Goal: Task Accomplishment & Management: Complete application form

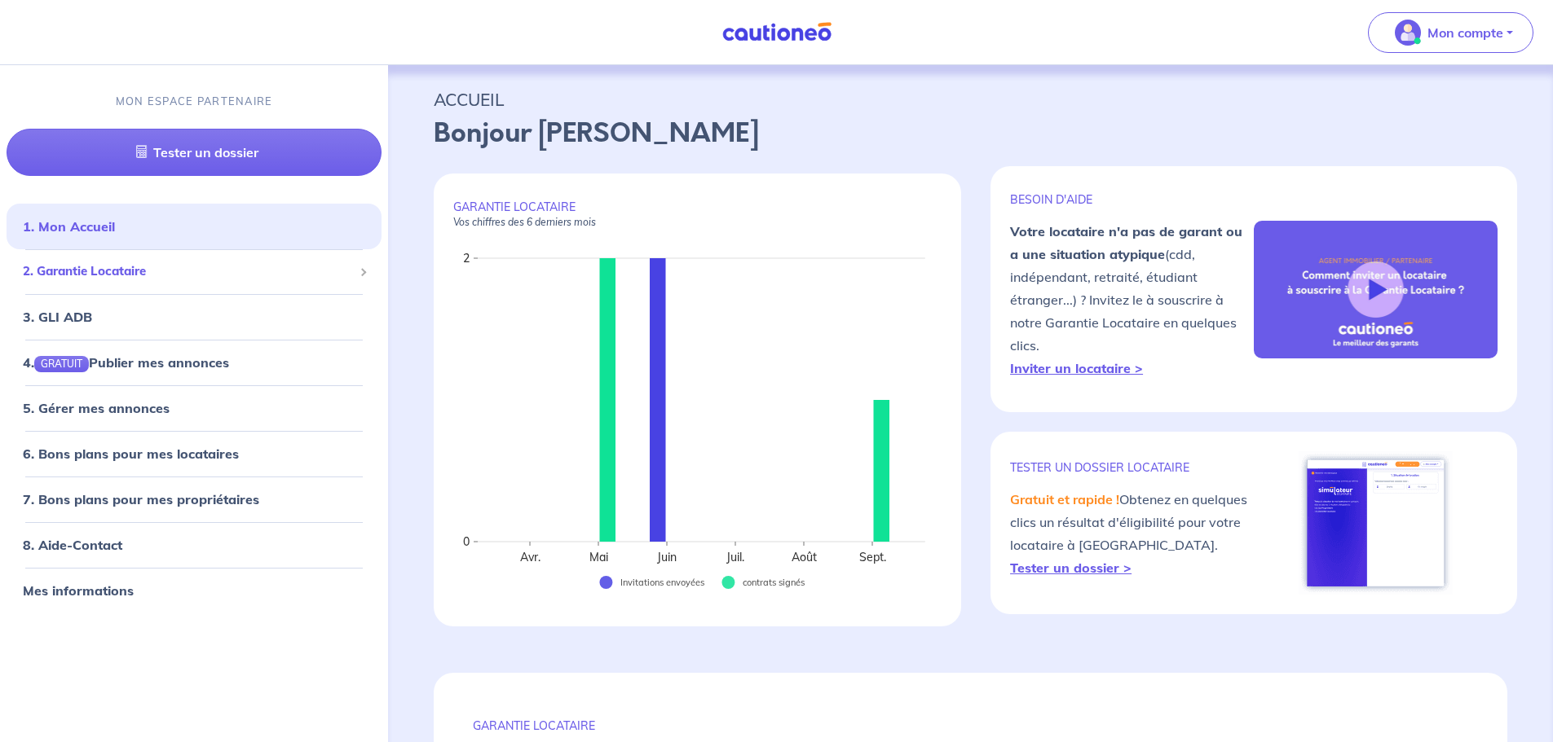
click at [140, 270] on span "2. Garantie Locataire" at bounding box center [188, 271] width 330 height 19
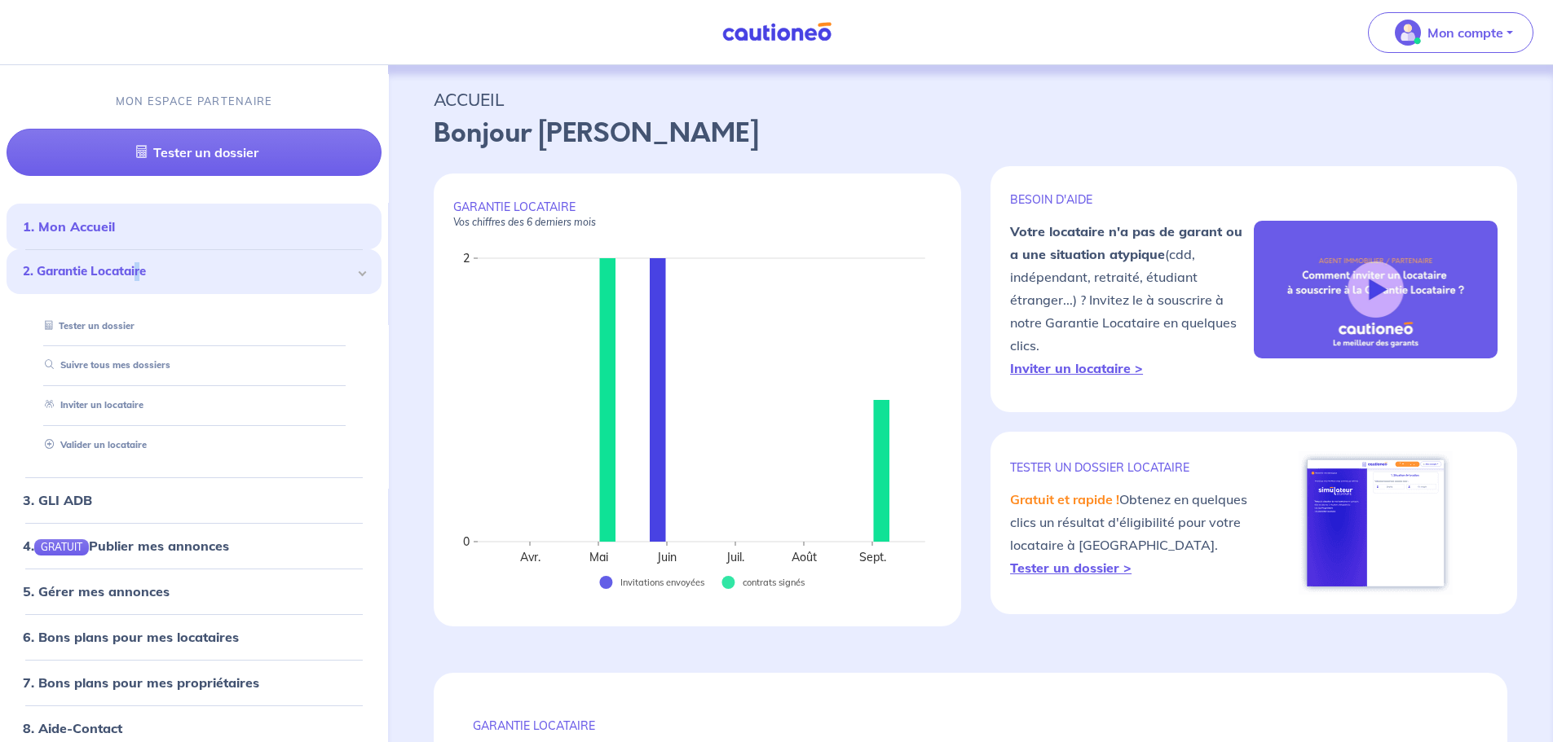
drag, startPoint x: 153, startPoint y: 407, endPoint x: 538, endPoint y: 406, distance: 384.7
click at [143, 406] on link "Inviter un locataire" at bounding box center [90, 404] width 105 height 11
select select "FR"
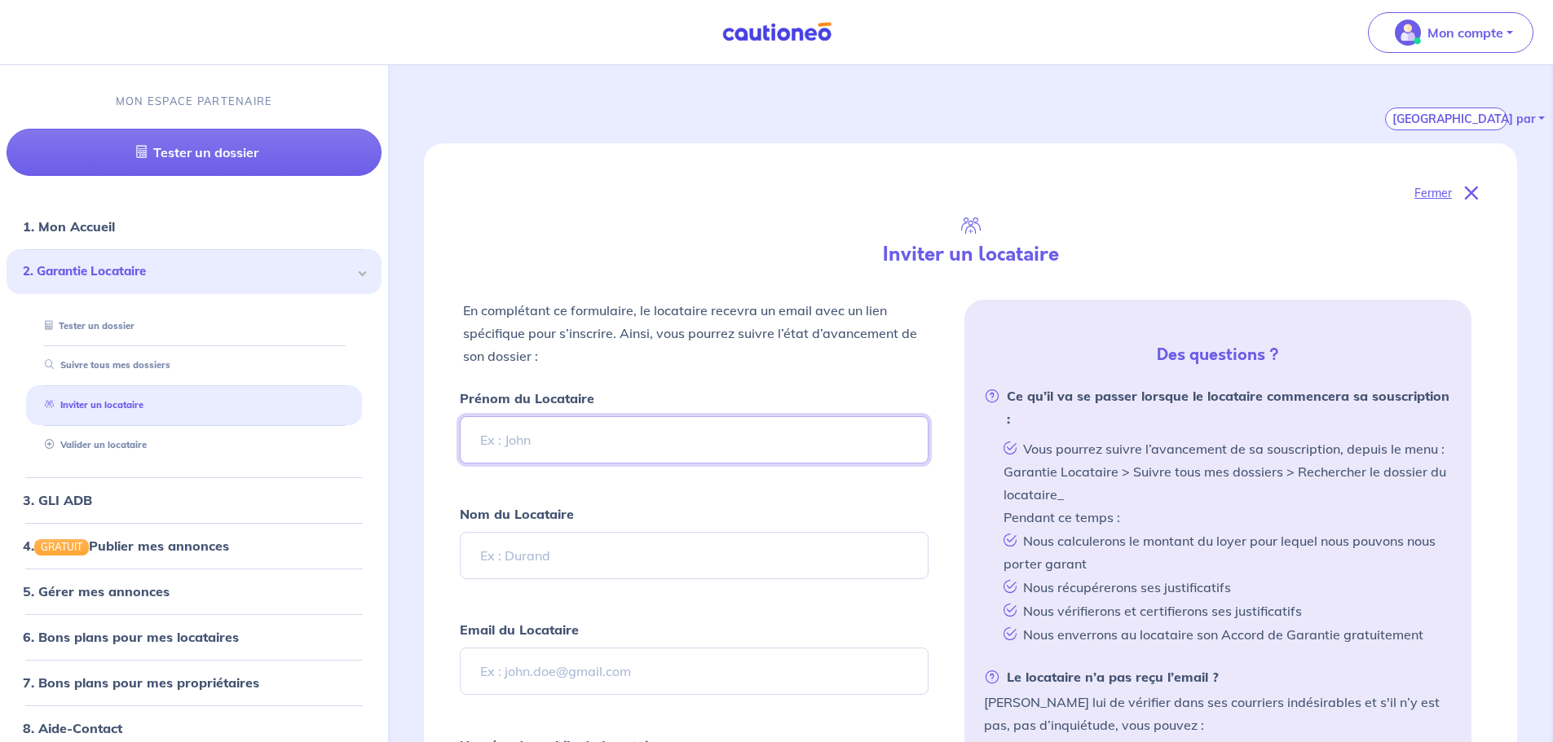
scroll to position [245, 0]
click at [500, 440] on input "Prénom du Locataire" at bounding box center [694, 436] width 468 height 47
type input "[PERSON_NAME]"
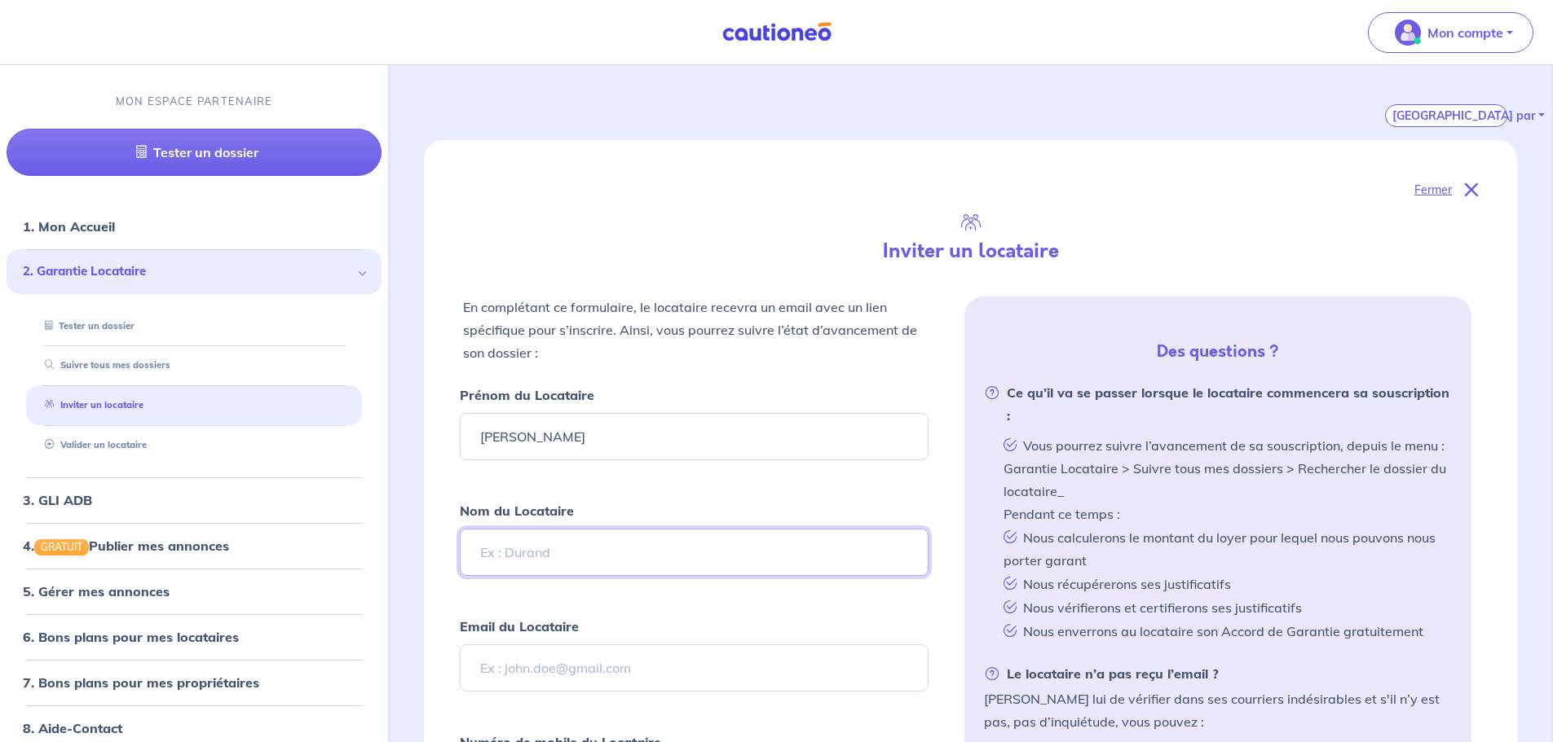
click at [504, 553] on input "Nom du Locataire" at bounding box center [694, 552] width 468 height 47
click at [487, 672] on input "Email du Locataire" at bounding box center [694, 668] width 468 height 47
click at [504, 553] on input "LINARES" at bounding box center [694, 552] width 468 height 47
type input "[PERSON_NAME]"
click at [502, 656] on input "Email du Locataire" at bounding box center [694, 668] width 468 height 47
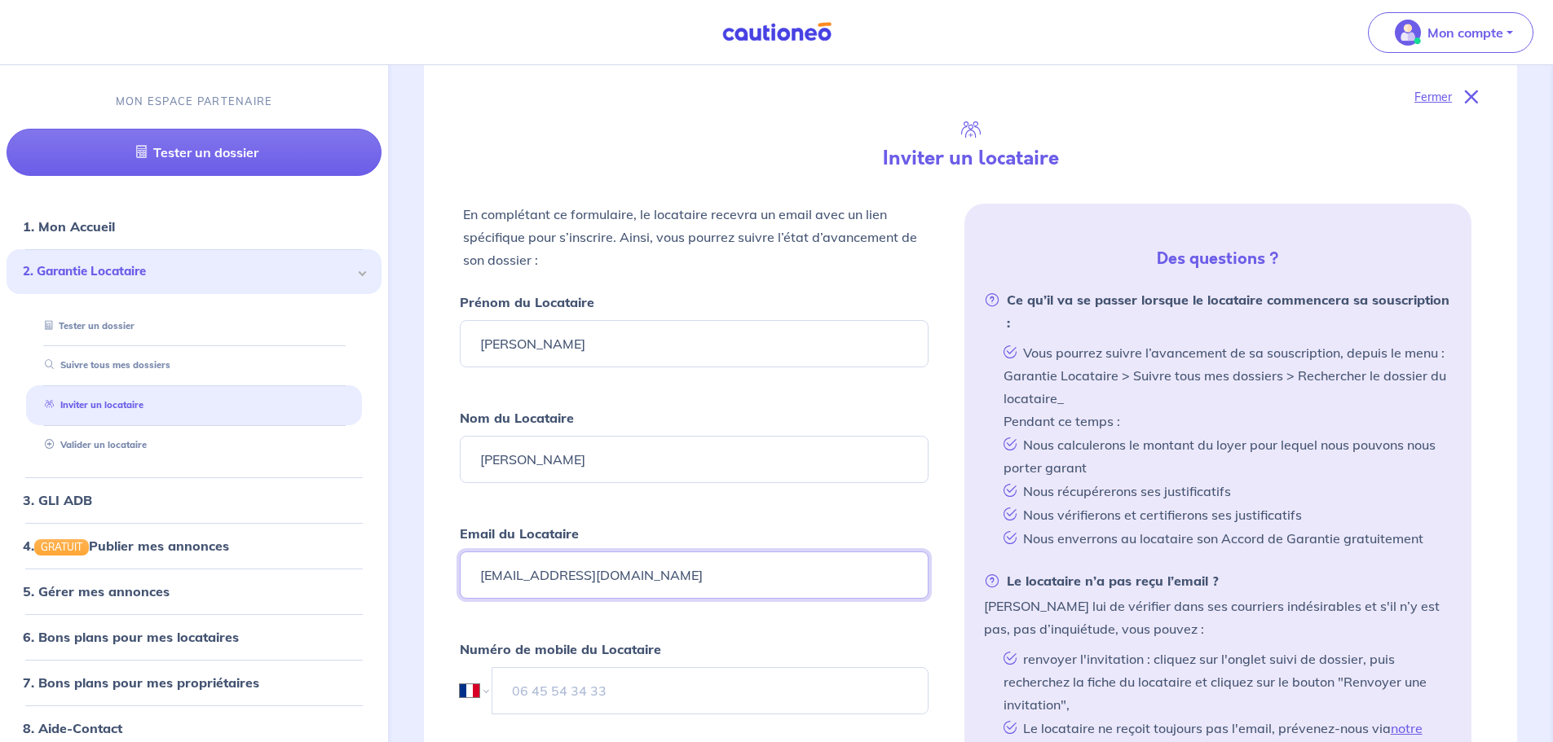
scroll to position [408, 0]
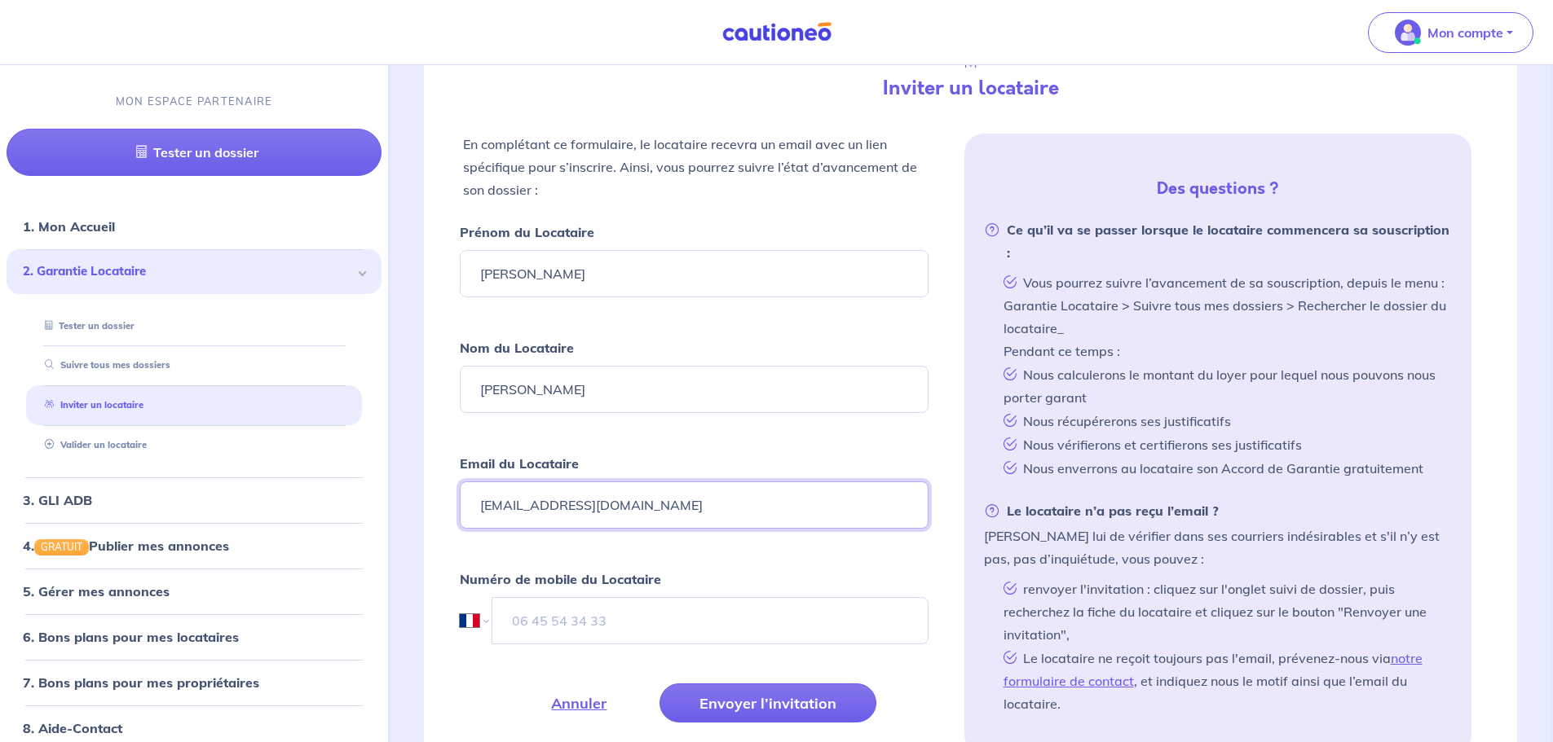
type input "[EMAIL_ADDRESS][DOMAIN_NAME]"
click at [549, 627] on input "tel" at bounding box center [709, 620] width 435 height 47
type input "06 18 00 48 52"
click at [729, 703] on button "Envoyer l’invitation" at bounding box center [767, 703] width 217 height 39
